Goal: Task Accomplishment & Management: Use online tool/utility

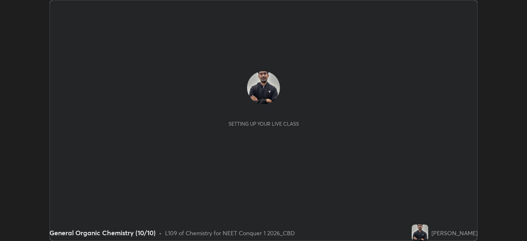
scroll to position [241, 526]
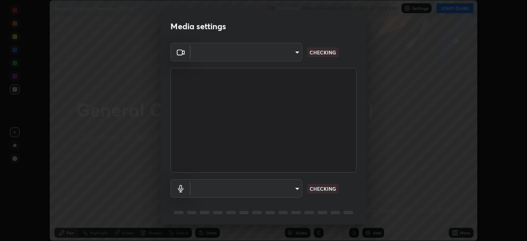
type input "ad6597066c7fc2f7d8a9df135791801f2c5e1b342417c3fbae4c684dc851fcd2"
type input "9504114d88cd1e9f0ed6bff3d9927e44ebb011f85b2675eab88aad570231dfa9"
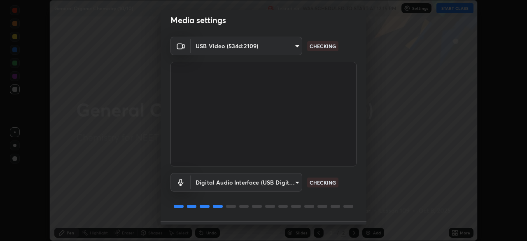
scroll to position [27, 0]
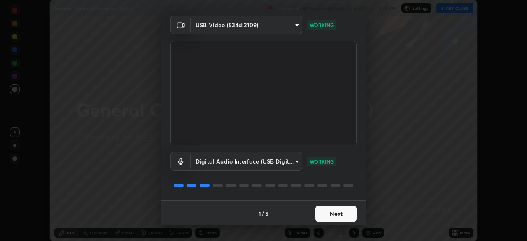
click at [335, 214] on button "Next" at bounding box center [335, 213] width 41 height 16
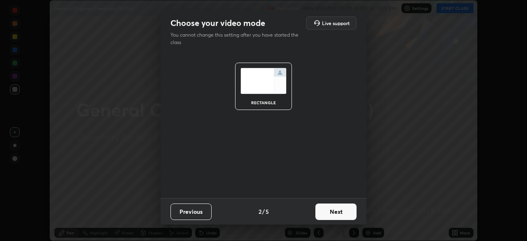
scroll to position [0, 0]
click at [333, 214] on button "Next" at bounding box center [335, 211] width 41 height 16
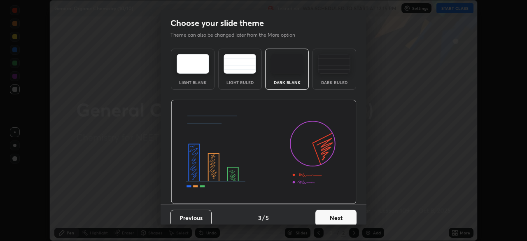
click at [333, 214] on button "Next" at bounding box center [335, 217] width 41 height 16
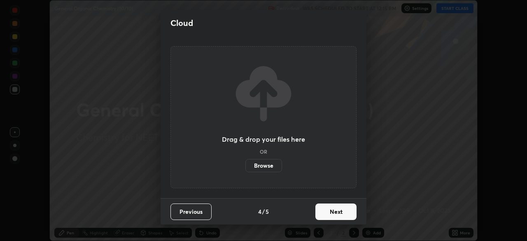
click at [333, 215] on button "Next" at bounding box center [335, 211] width 41 height 16
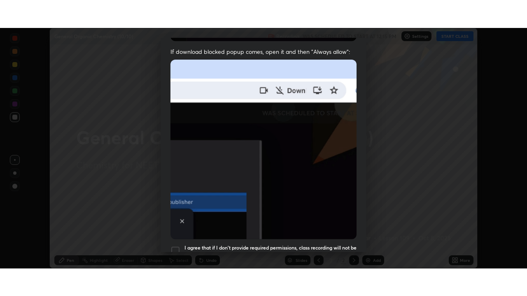
scroll to position [197, 0]
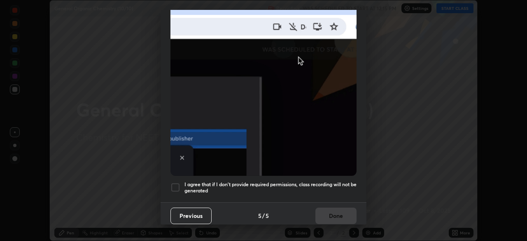
click at [310, 181] on h5 "I agree that if I don't provide required permissions, class recording will not …" at bounding box center [270, 187] width 172 height 13
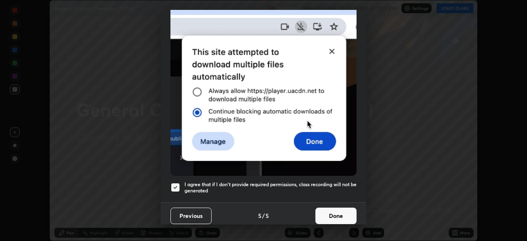
click at [331, 208] on button "Done" at bounding box center [335, 215] width 41 height 16
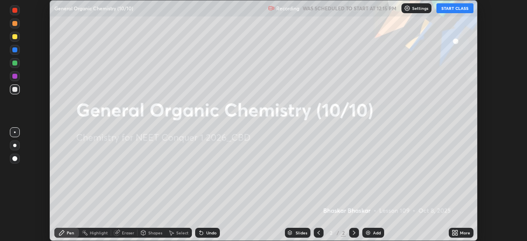
click at [373, 232] on div "Add" at bounding box center [377, 232] width 8 height 4
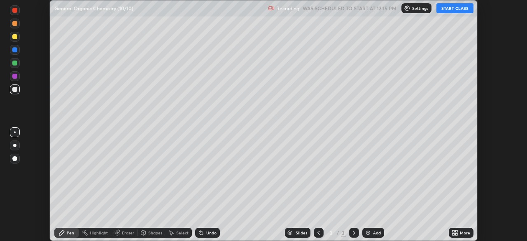
click at [459, 234] on div "More" at bounding box center [461, 233] width 25 height 10
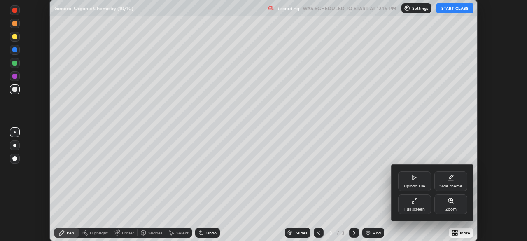
click at [418, 205] on div "Full screen" at bounding box center [414, 204] width 33 height 20
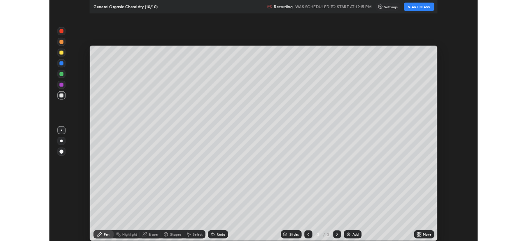
scroll to position [296, 527]
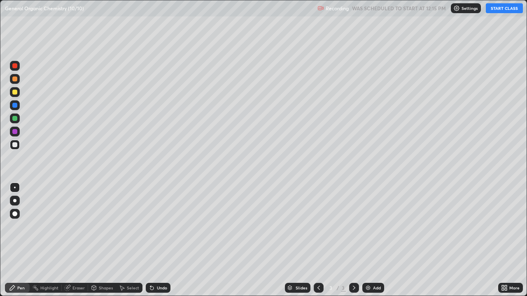
click at [506, 8] on button "START CLASS" at bounding box center [504, 8] width 37 height 10
click at [15, 201] on div at bounding box center [14, 200] width 3 height 3
click at [373, 240] on div "Add" at bounding box center [377, 288] width 8 height 4
click at [372, 240] on div "Add" at bounding box center [373, 288] width 22 height 10
click at [77, 240] on div "Eraser" at bounding box center [78, 288] width 12 height 4
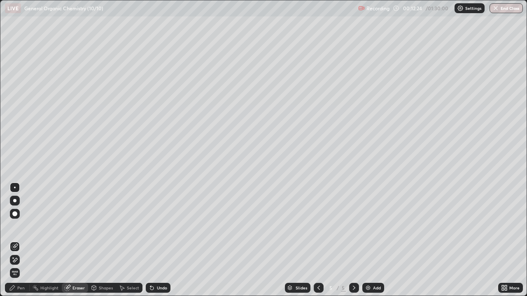
click at [18, 240] on div "Pen" at bounding box center [20, 288] width 7 height 4
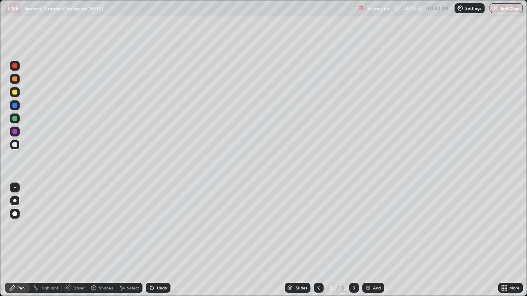
click at [74, 240] on div "Eraser" at bounding box center [78, 288] width 12 height 4
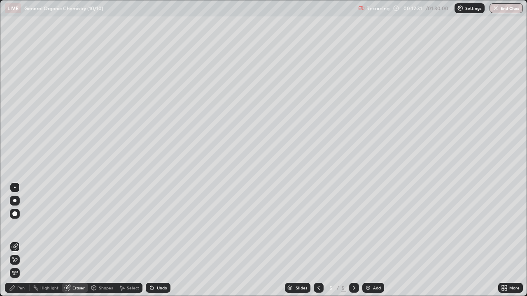
click at [24, 240] on div "Pen" at bounding box center [20, 288] width 7 height 4
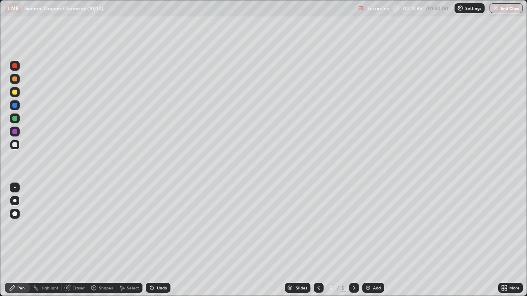
click at [159, 240] on div "Undo" at bounding box center [162, 288] width 10 height 4
click at [167, 240] on div "Undo" at bounding box center [158, 288] width 25 height 10
click at [161, 240] on div "Undo" at bounding box center [162, 288] width 10 height 4
click at [372, 240] on div "Add" at bounding box center [373, 288] width 22 height 10
click at [375, 240] on div "Add" at bounding box center [377, 288] width 8 height 4
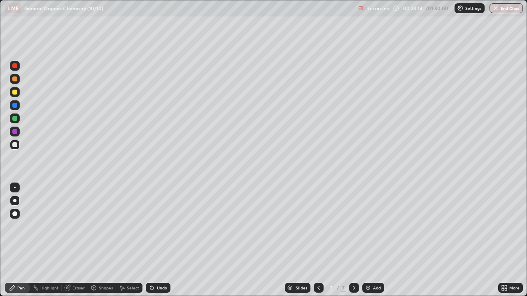
click at [317, 240] on icon at bounding box center [318, 288] width 7 height 7
click at [377, 240] on div "Add" at bounding box center [377, 288] width 8 height 4
click at [163, 240] on div "Undo" at bounding box center [162, 288] width 10 height 4
click at [18, 93] on div at bounding box center [15, 92] width 10 height 10
click at [18, 145] on div at bounding box center [15, 145] width 10 height 10
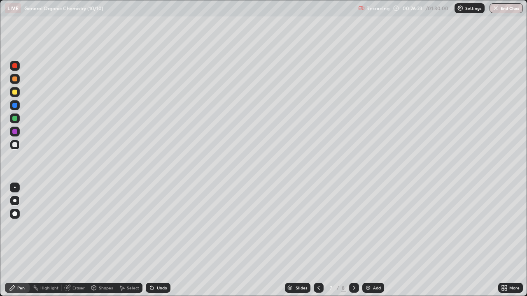
click at [14, 91] on div at bounding box center [14, 92] width 5 height 5
click at [18, 144] on div at bounding box center [15, 145] width 10 height 10
click at [19, 92] on div at bounding box center [15, 92] width 10 height 10
click at [19, 144] on div at bounding box center [15, 145] width 10 height 10
click at [15, 93] on div at bounding box center [14, 92] width 5 height 5
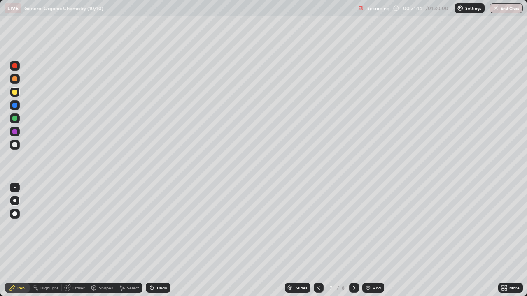
click at [351, 240] on icon at bounding box center [354, 288] width 7 height 7
click at [15, 146] on div at bounding box center [14, 144] width 5 height 5
click at [161, 240] on div "Undo" at bounding box center [158, 288] width 25 height 10
click at [157, 240] on div "Undo" at bounding box center [162, 288] width 10 height 4
click at [15, 98] on div at bounding box center [15, 92] width 10 height 13
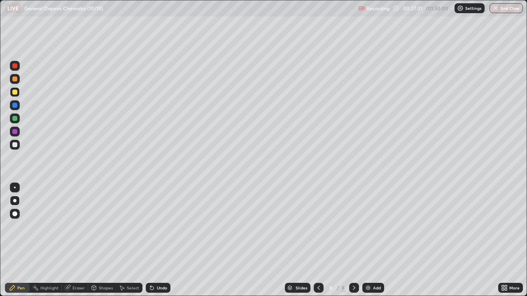
click at [75, 240] on div "Eraser" at bounding box center [75, 288] width 26 height 10
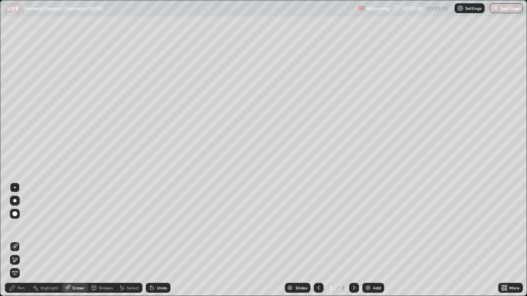
click at [19, 240] on div "Pen" at bounding box center [20, 288] width 7 height 4
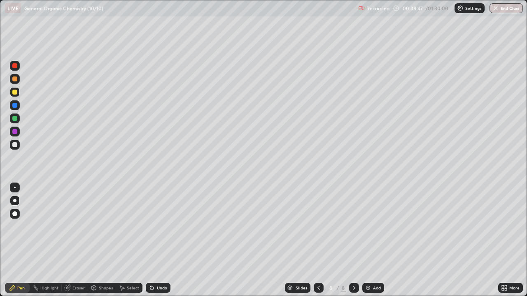
click at [75, 240] on div "Eraser" at bounding box center [78, 288] width 12 height 4
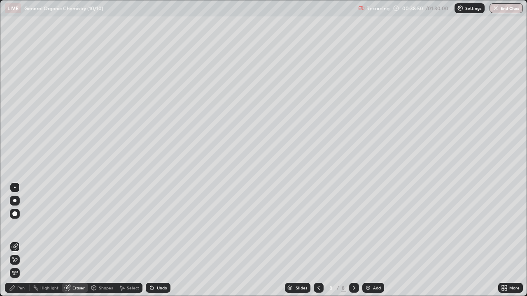
click at [21, 240] on div "Pen" at bounding box center [17, 288] width 25 height 10
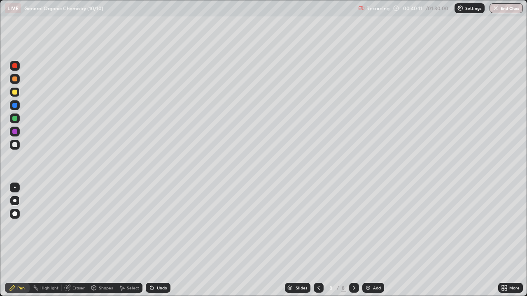
click at [375, 240] on div "Add" at bounding box center [377, 288] width 8 height 4
click at [15, 144] on div at bounding box center [14, 144] width 5 height 5
click at [80, 240] on div "Eraser" at bounding box center [75, 288] width 26 height 10
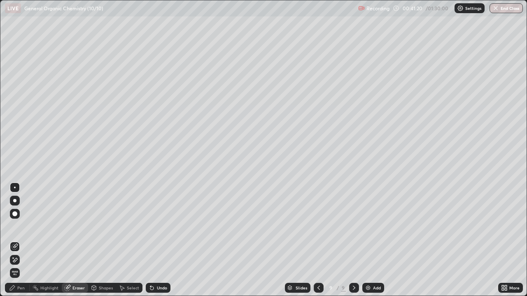
click at [16, 240] on div "Pen" at bounding box center [17, 288] width 25 height 10
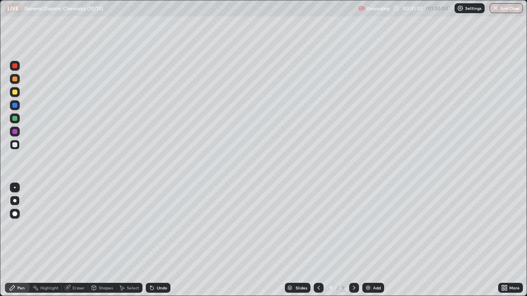
click at [18, 91] on div at bounding box center [15, 92] width 10 height 10
click at [14, 118] on div at bounding box center [14, 118] width 5 height 5
click at [15, 145] on div at bounding box center [14, 144] width 5 height 5
click at [155, 240] on div "Undo" at bounding box center [158, 288] width 25 height 10
click at [157, 240] on div "Undo" at bounding box center [162, 288] width 10 height 4
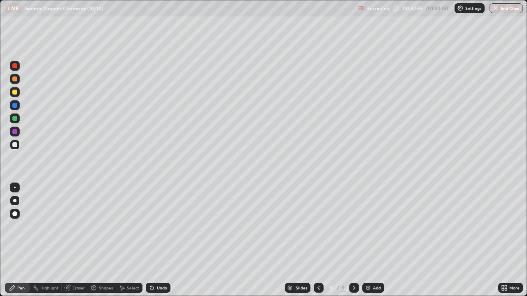
click at [15, 91] on div at bounding box center [14, 92] width 5 height 5
click at [19, 144] on div at bounding box center [15, 145] width 10 height 10
click at [15, 94] on div at bounding box center [14, 92] width 5 height 5
click at [15, 144] on div at bounding box center [14, 144] width 5 height 5
click at [15, 119] on div at bounding box center [14, 118] width 5 height 5
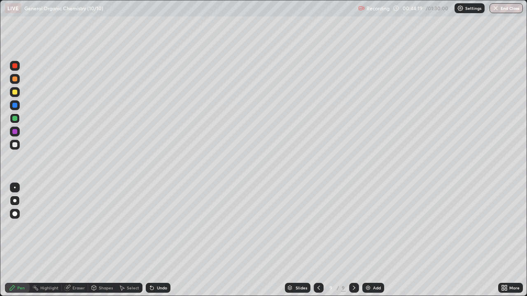
click at [16, 95] on div at bounding box center [15, 92] width 10 height 10
click at [157, 240] on div "Undo" at bounding box center [162, 288] width 10 height 4
click at [18, 144] on div at bounding box center [15, 145] width 10 height 10
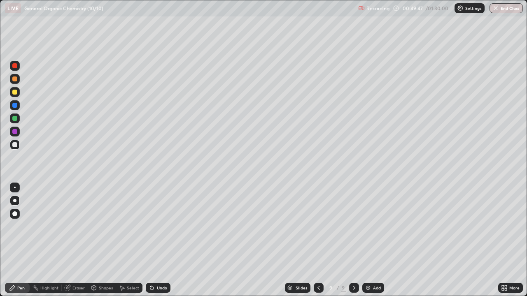
click at [374, 240] on div "Add" at bounding box center [377, 288] width 8 height 4
click at [17, 93] on div at bounding box center [14, 92] width 5 height 5
click at [15, 144] on div at bounding box center [14, 144] width 5 height 5
click at [158, 240] on div "Undo" at bounding box center [162, 288] width 10 height 4
click at [159, 240] on div "Undo" at bounding box center [162, 288] width 10 height 4
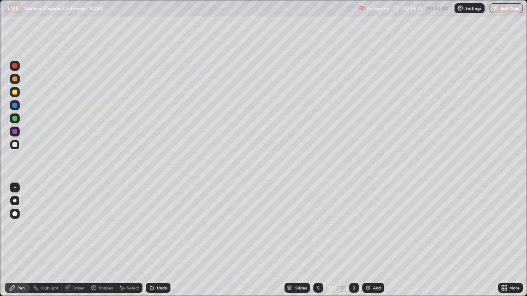
click at [319, 240] on icon at bounding box center [318, 288] width 7 height 7
click at [353, 240] on icon at bounding box center [354, 288] width 7 height 7
click at [16, 93] on div at bounding box center [14, 92] width 5 height 5
click at [317, 240] on icon at bounding box center [318, 288] width 7 height 7
click at [351, 240] on div at bounding box center [354, 288] width 10 height 16
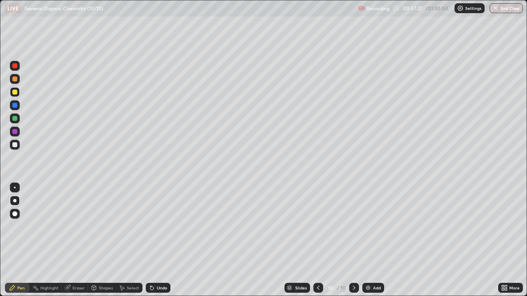
click at [376, 240] on div "Add" at bounding box center [377, 288] width 8 height 4
click at [15, 145] on div at bounding box center [14, 144] width 5 height 5
click at [159, 240] on div "Undo" at bounding box center [158, 288] width 25 height 10
click at [162, 240] on div "Undo" at bounding box center [162, 288] width 10 height 4
click at [18, 92] on div at bounding box center [15, 92] width 10 height 10
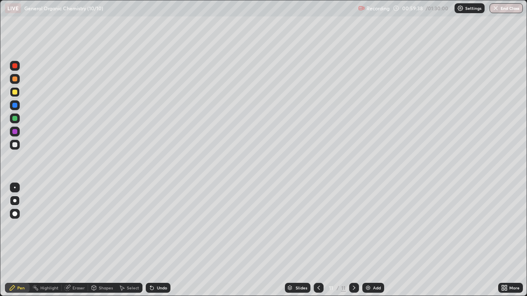
click at [16, 118] on div at bounding box center [14, 118] width 5 height 5
click at [19, 144] on div at bounding box center [15, 145] width 10 height 10
click at [18, 95] on div at bounding box center [15, 92] width 10 height 10
click at [15, 144] on div at bounding box center [14, 144] width 5 height 5
click at [157, 240] on div "Undo" at bounding box center [162, 288] width 10 height 4
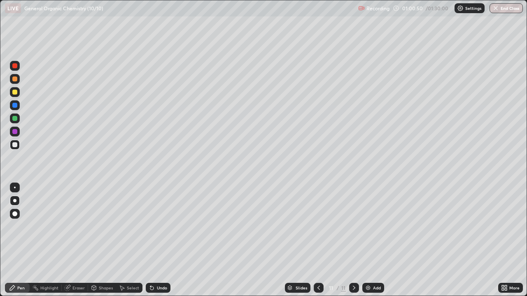
click at [157, 240] on div "Undo" at bounding box center [162, 288] width 10 height 4
click at [377, 240] on div "Add" at bounding box center [377, 288] width 8 height 4
click at [319, 240] on icon at bounding box center [318, 288] width 7 height 7
click at [371, 240] on div "Add" at bounding box center [373, 288] width 22 height 10
click at [164, 240] on div "Undo" at bounding box center [162, 288] width 10 height 4
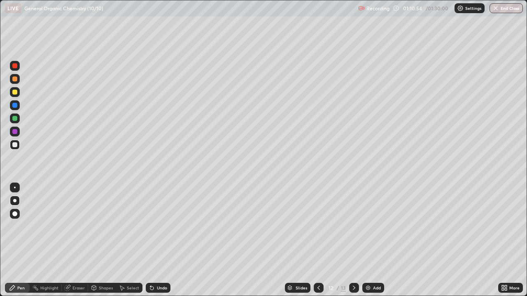
click at [162, 240] on div "Undo" at bounding box center [162, 288] width 10 height 4
click at [159, 240] on div "Undo" at bounding box center [162, 288] width 10 height 4
click at [158, 240] on div "Undo" at bounding box center [162, 288] width 10 height 4
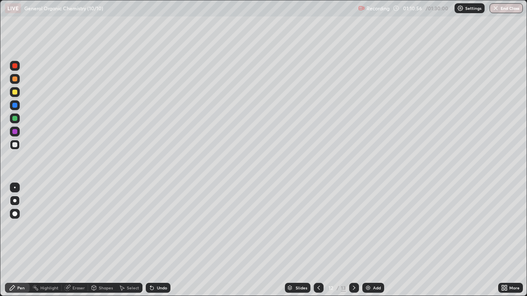
click at [158, 240] on div "Undo" at bounding box center [162, 288] width 10 height 4
click at [377, 240] on div "Add" at bounding box center [377, 288] width 8 height 4
click at [379, 240] on div "Add" at bounding box center [377, 288] width 8 height 4
click at [166, 240] on div "Undo" at bounding box center [158, 288] width 25 height 10
click at [168, 240] on div "Undo" at bounding box center [158, 288] width 25 height 10
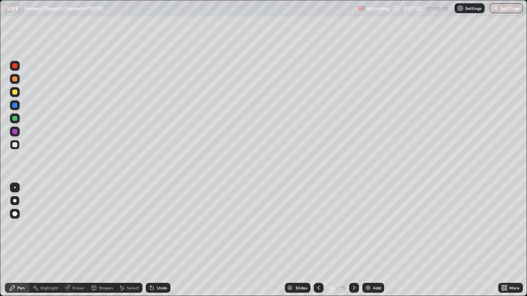
click at [168, 240] on div "Undo" at bounding box center [158, 288] width 25 height 10
click at [167, 240] on div "Undo" at bounding box center [158, 288] width 25 height 10
click at [166, 240] on div "Undo" at bounding box center [162, 288] width 10 height 4
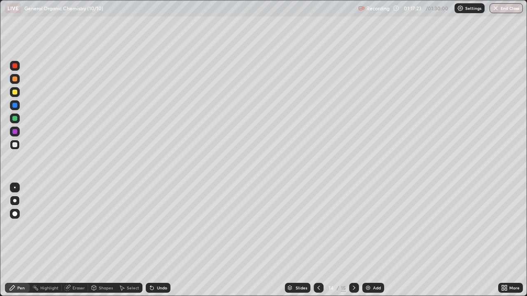
click at [166, 240] on div "Undo" at bounding box center [162, 288] width 10 height 4
click at [165, 240] on div "Undo" at bounding box center [162, 288] width 10 height 4
click at [16, 92] on div at bounding box center [14, 92] width 5 height 5
click at [18, 117] on div at bounding box center [15, 119] width 10 height 10
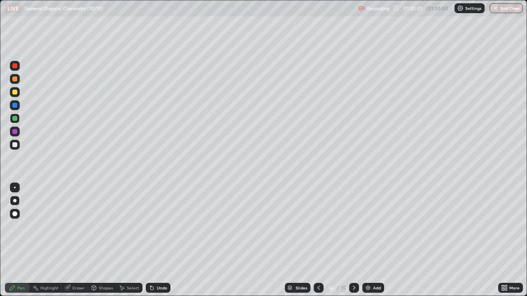
click at [16, 81] on div at bounding box center [14, 79] width 5 height 5
click at [513, 12] on button "End Class" at bounding box center [506, 8] width 33 height 10
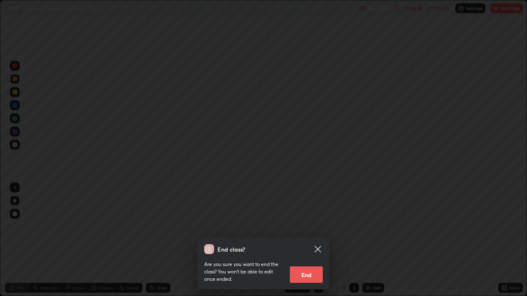
click at [308, 240] on button "End" at bounding box center [306, 275] width 33 height 16
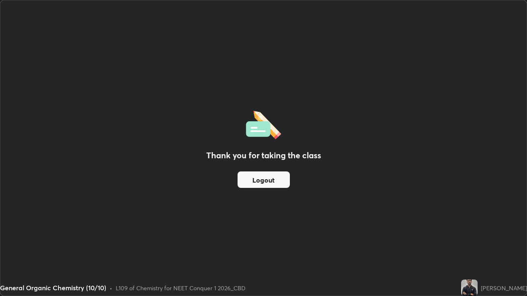
click at [270, 181] on button "Logout" at bounding box center [263, 180] width 52 height 16
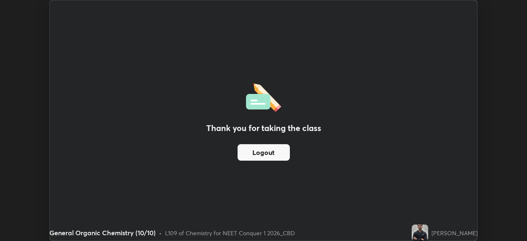
scroll to position [40918, 40632]
